Goal: Feedback & Contribution: Submit feedback/report problem

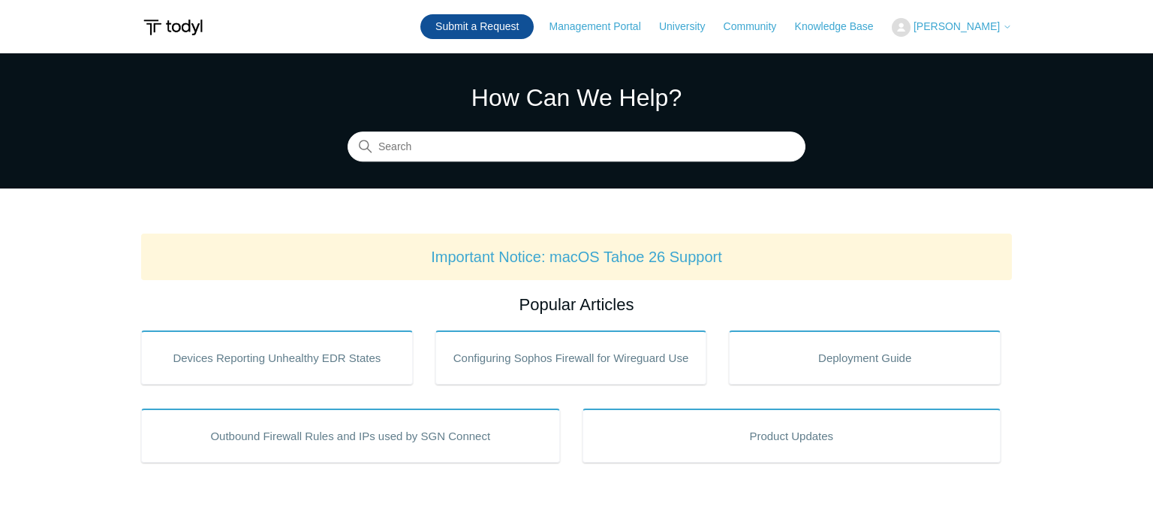
click at [473, 20] on link "Submit a Request" at bounding box center [476, 26] width 113 height 25
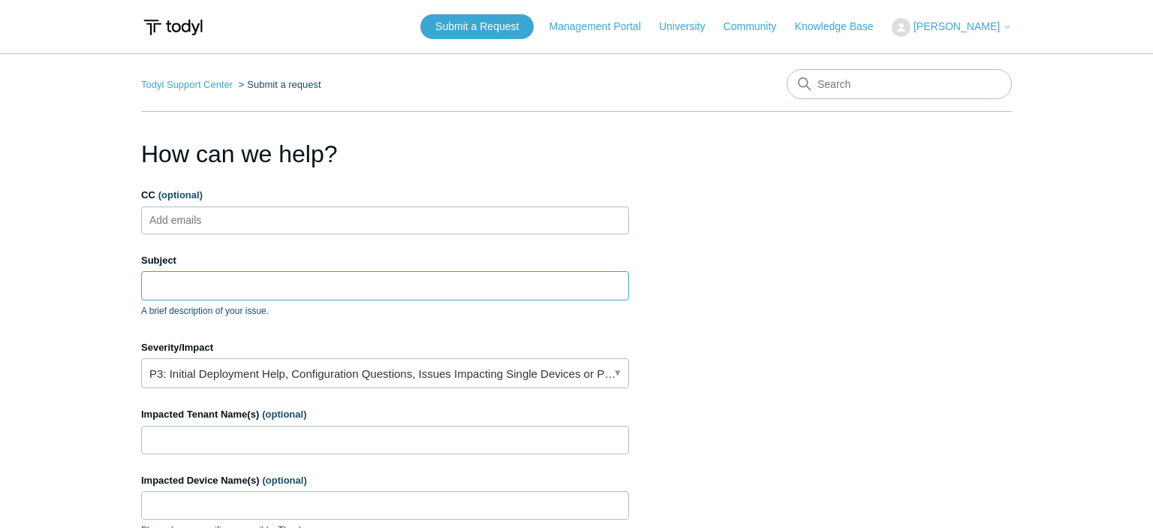
click at [232, 292] on input "Subject" at bounding box center [385, 285] width 488 height 29
click at [467, 152] on h1 "How can we help?" at bounding box center [385, 154] width 488 height 36
click at [356, 273] on input "Subject" at bounding box center [385, 285] width 488 height 29
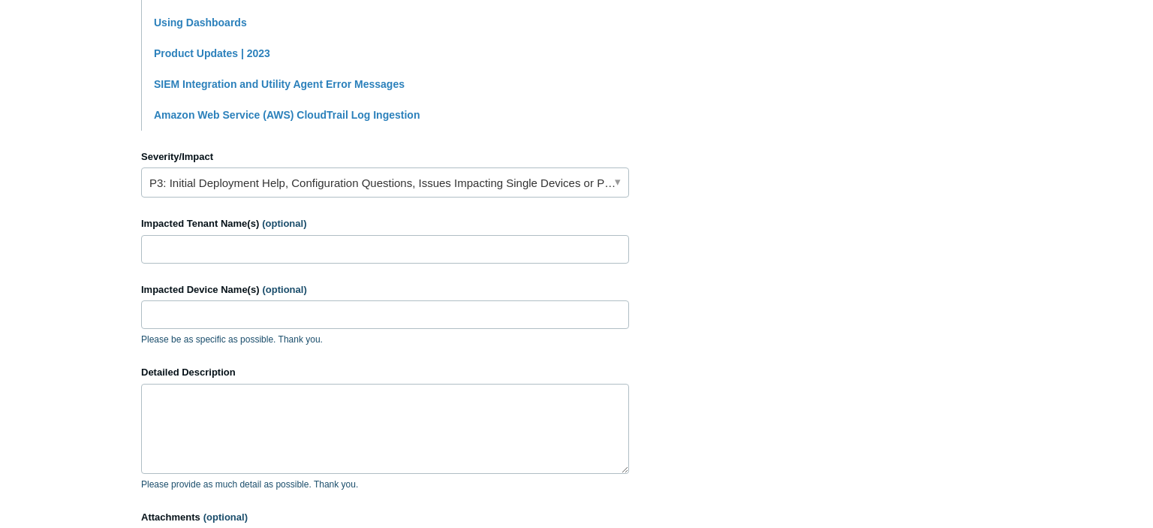
scroll to position [560, 0]
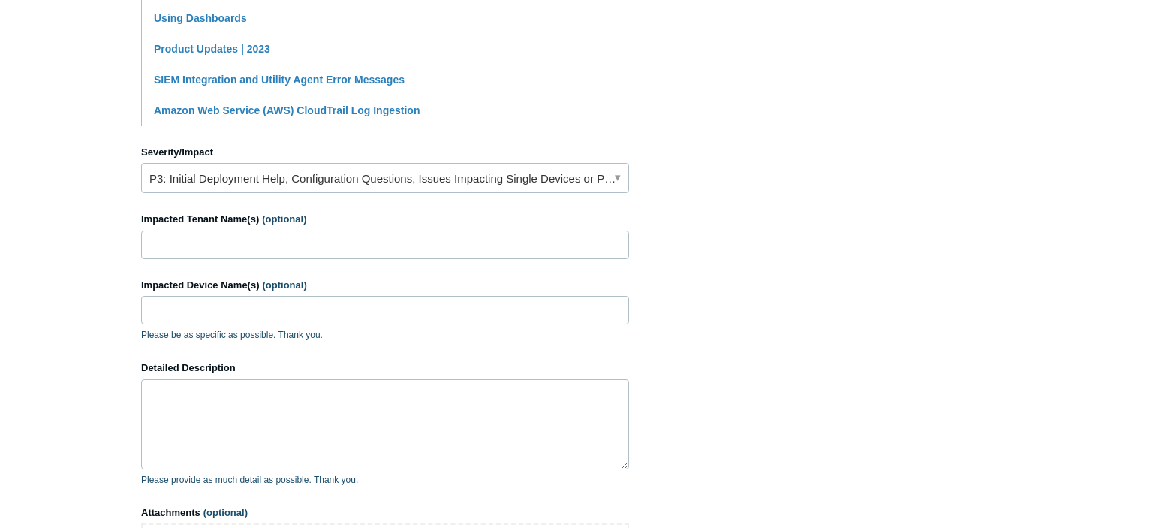
type input "Data export won't include raw JSON values"
click at [432, 246] on input "Impacted Tenant Name(s) (optional)" at bounding box center [385, 244] width 488 height 29
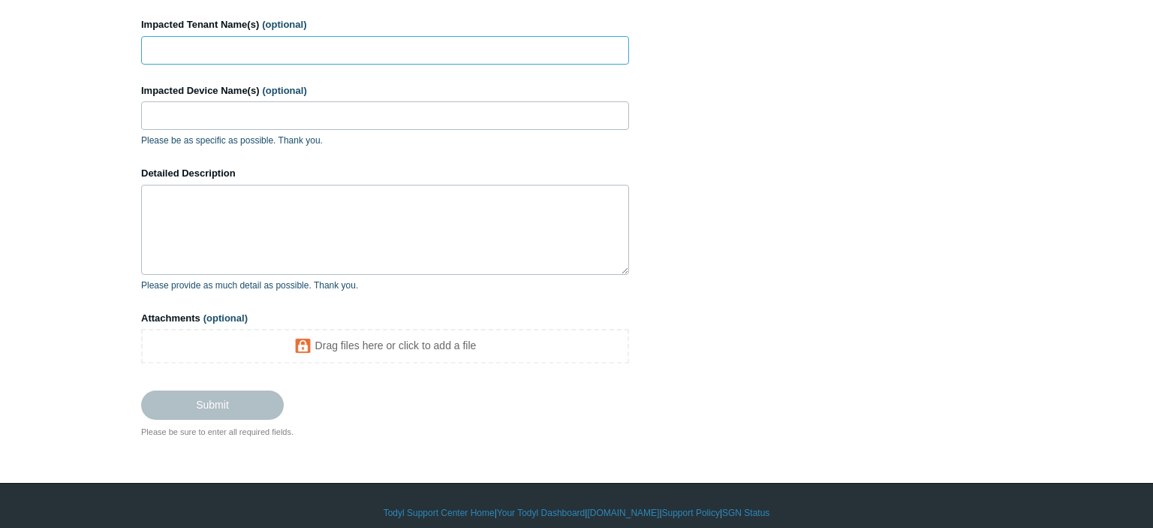
scroll to position [753, 0]
click at [432, 246] on textarea "Detailed Description" at bounding box center [385, 230] width 488 height 90
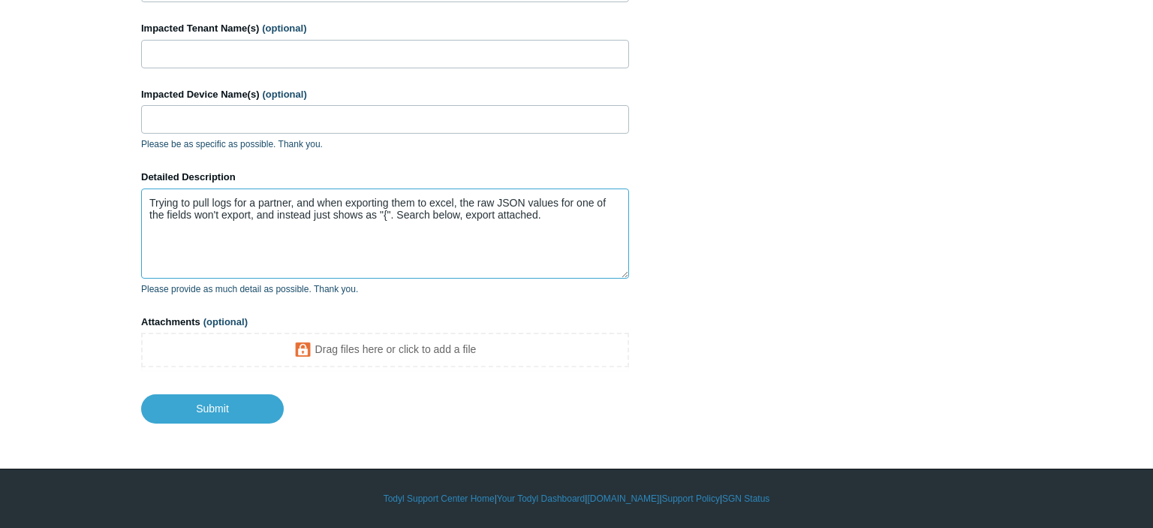
click at [353, 245] on textarea "Trying to pull logs for a partner, and when exporting them to excel, the raw JS…" at bounding box center [385, 233] width 488 height 90
click at [550, 212] on textarea "Trying to pull logs for a partner, and when exporting them to excel, the raw JS…" at bounding box center [385, 233] width 488 height 90
paste textarea "https://kibana.todyl.com/app/r?l=DISCOVER_APP_LOCATOR&v=8.13.3&lz=N4IgjgrgpgTgn…"
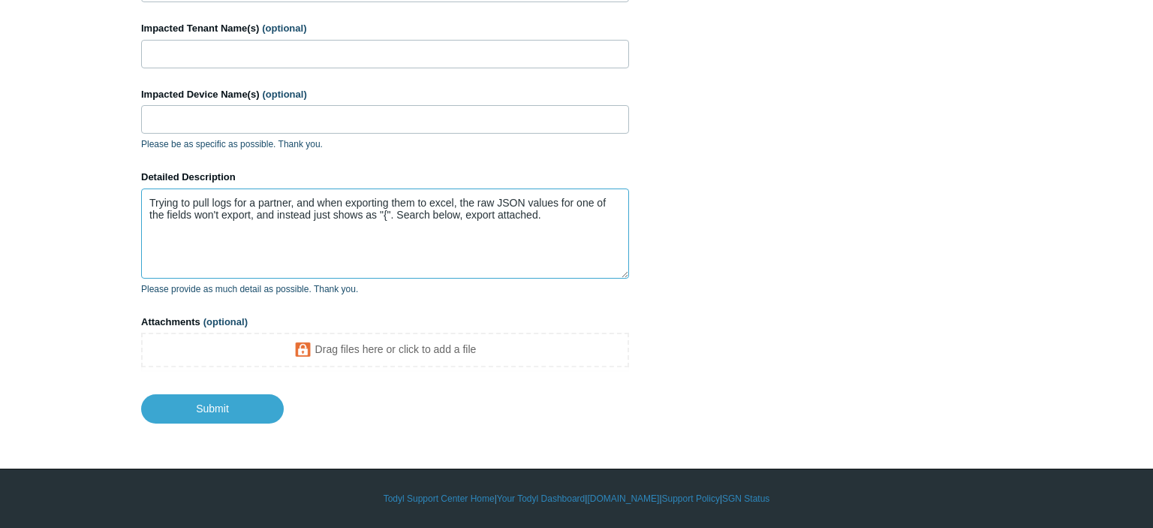
paste textarea "https://kibana.todyl.com/app/r/s/HKpVv"
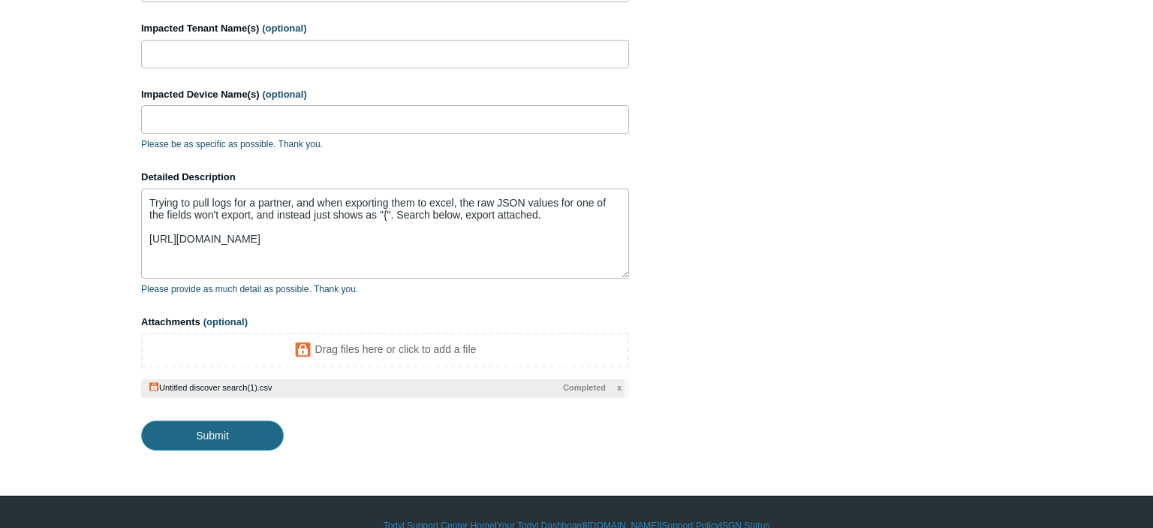
click at [209, 437] on input "Submit" at bounding box center [212, 435] width 143 height 30
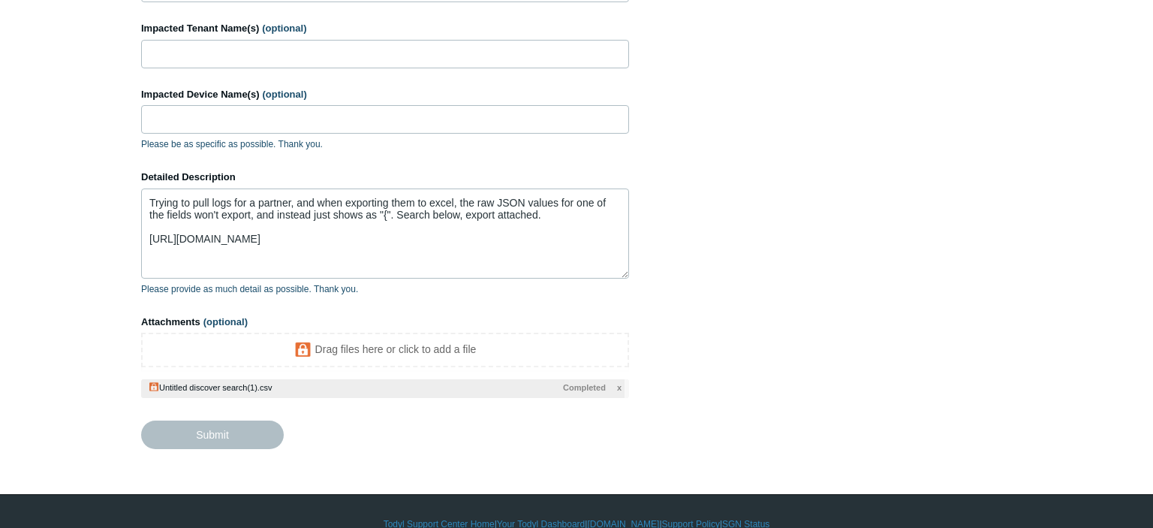
type textarea "Trying to pull logs for a partner, and when exporting them to excel, the raw JS…"
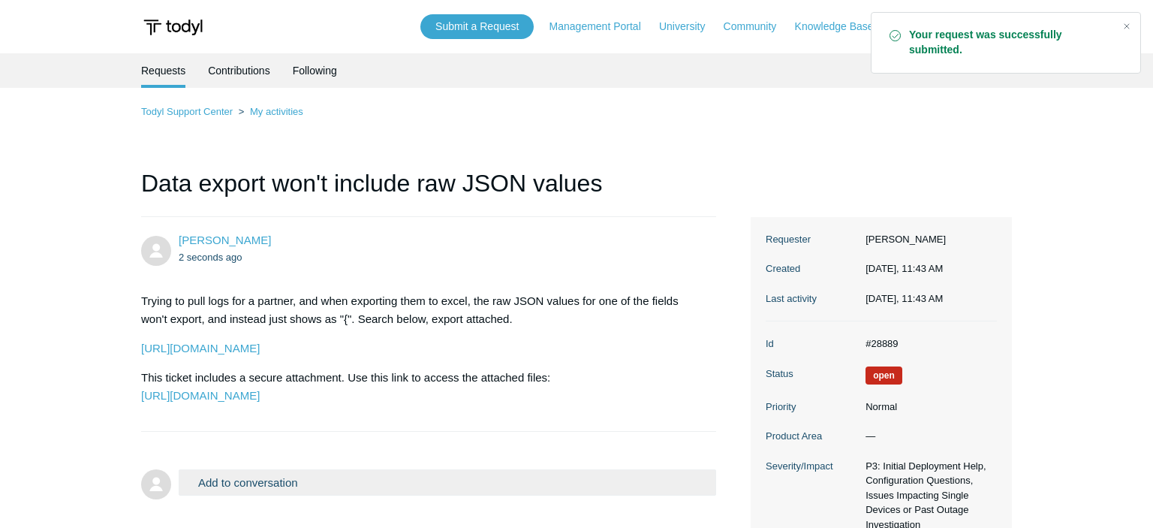
click at [86, 306] on main "Requests Contributions Following Todyl Support Center My activities Data export…" at bounding box center [576, 344] width 1153 height 582
